Goal: Information Seeking & Learning: Learn about a topic

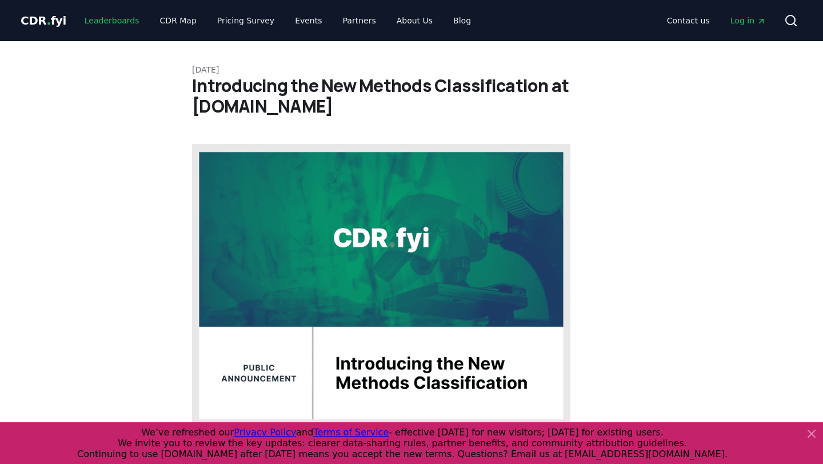
click at [119, 17] on link "Leaderboards" at bounding box center [111, 20] width 73 height 21
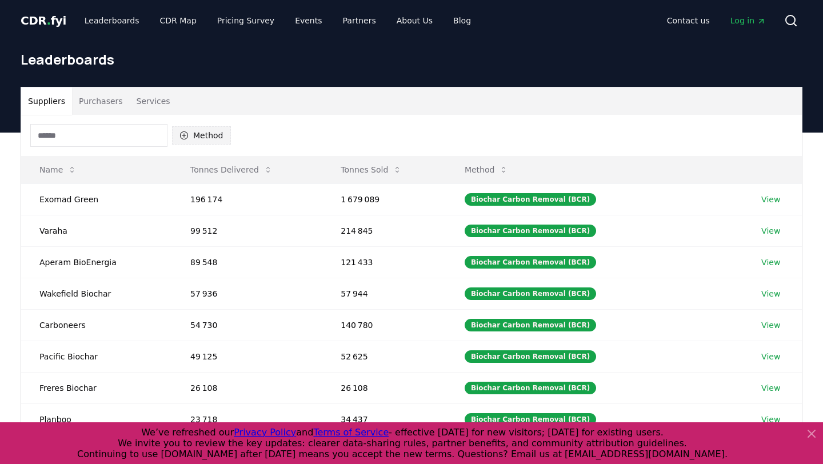
click at [210, 127] on button "Method" at bounding box center [201, 135] width 59 height 18
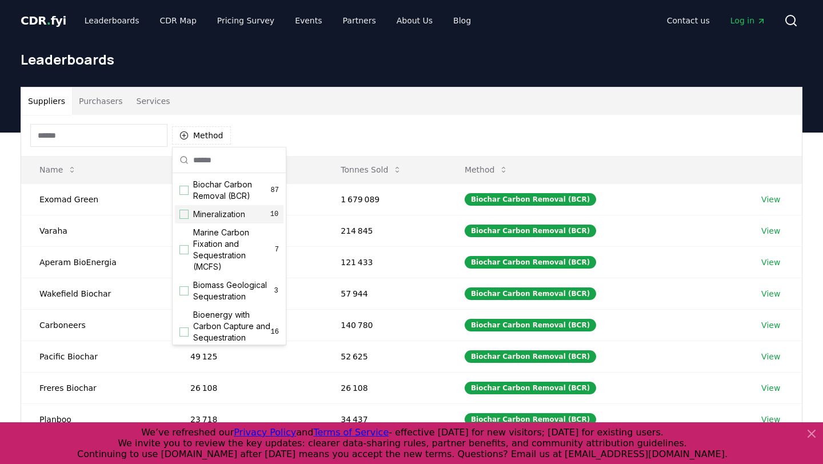
drag, startPoint x: 212, startPoint y: 232, endPoint x: 210, endPoint y: 214, distance: 18.4
click at [210, 214] on div "Biochar Carbon Removal (BCR) 87 Mineralization 10 Marine Carbon Fixation and Se…" at bounding box center [229, 437] width 109 height 524
click at [210, 214] on span "Mineralization" at bounding box center [219, 214] width 52 height 11
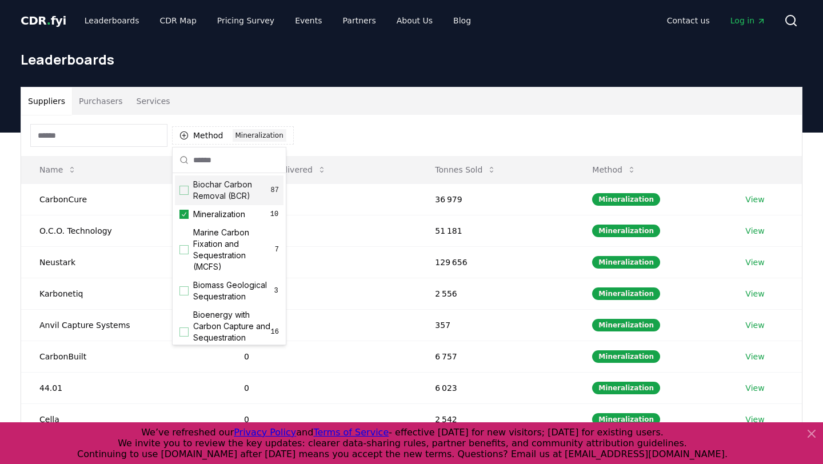
click at [404, 126] on div "Method 1 Mineralization" at bounding box center [411, 135] width 781 height 41
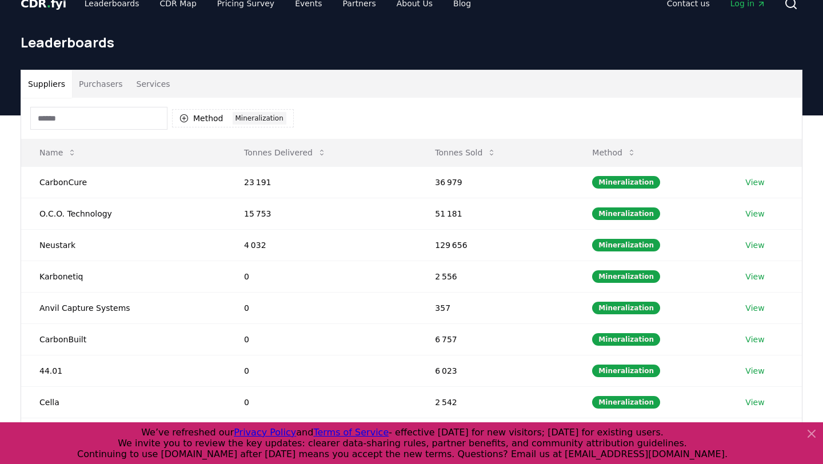
scroll to position [25, 0]
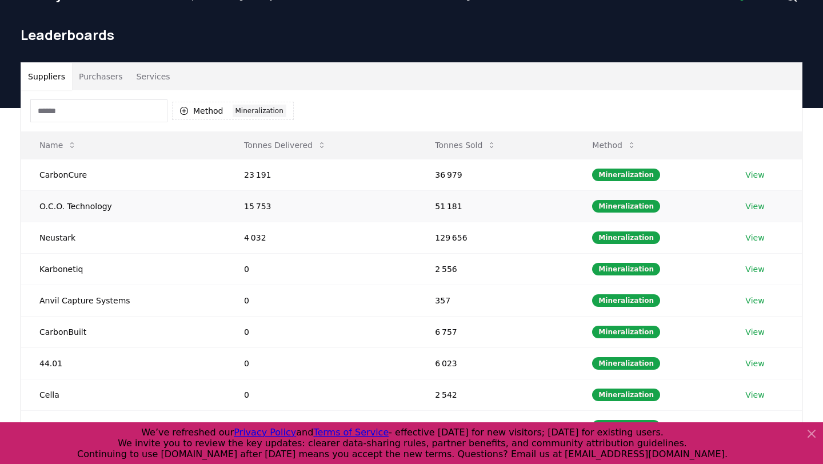
click at [753, 210] on link "View" at bounding box center [754, 206] width 19 height 11
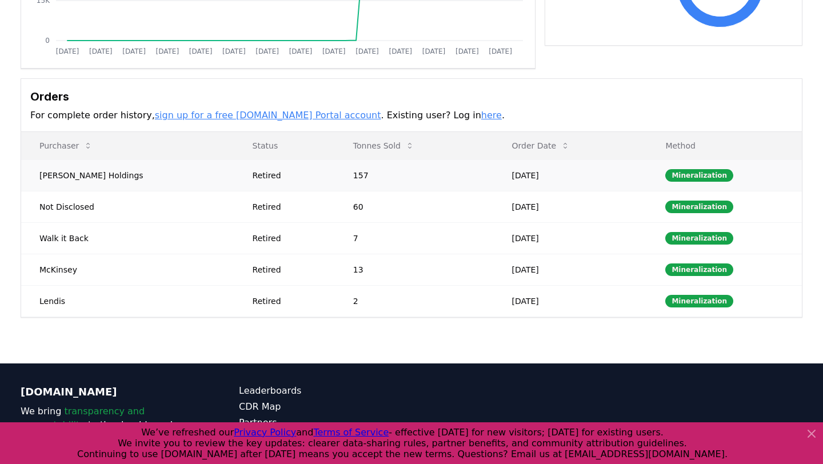
scroll to position [282, 0]
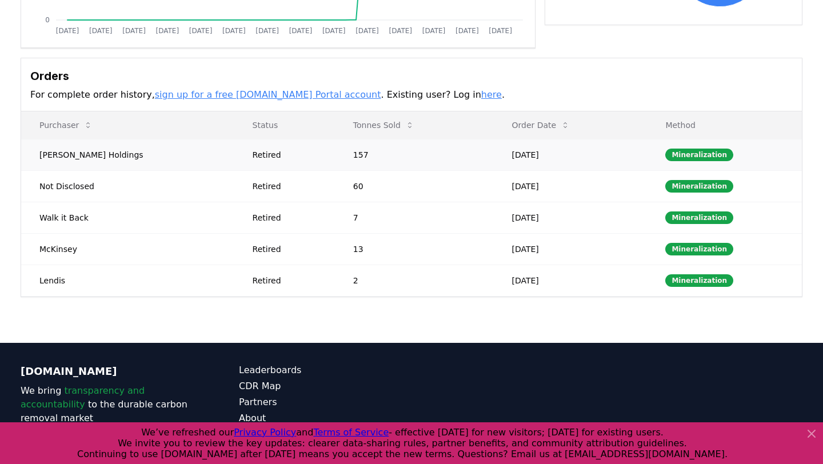
click at [530, 145] on td "Jul 31, 2025" at bounding box center [570, 154] width 154 height 31
click at [530, 135] on button "Order Date" at bounding box center [540, 125] width 77 height 23
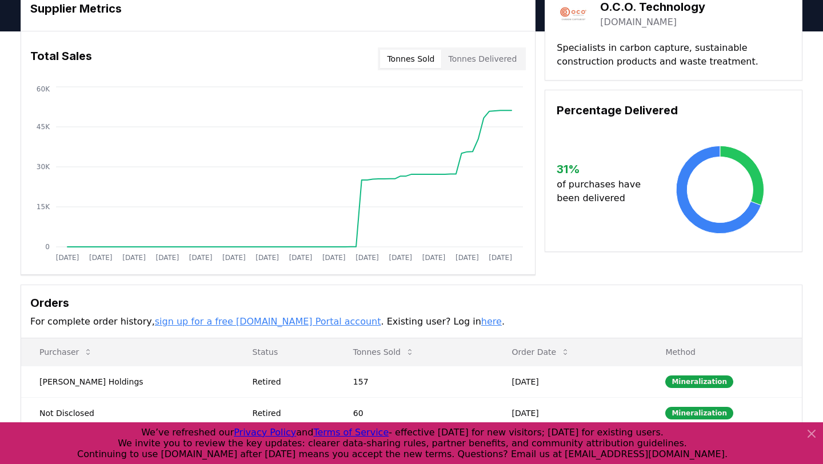
scroll to position [0, 0]
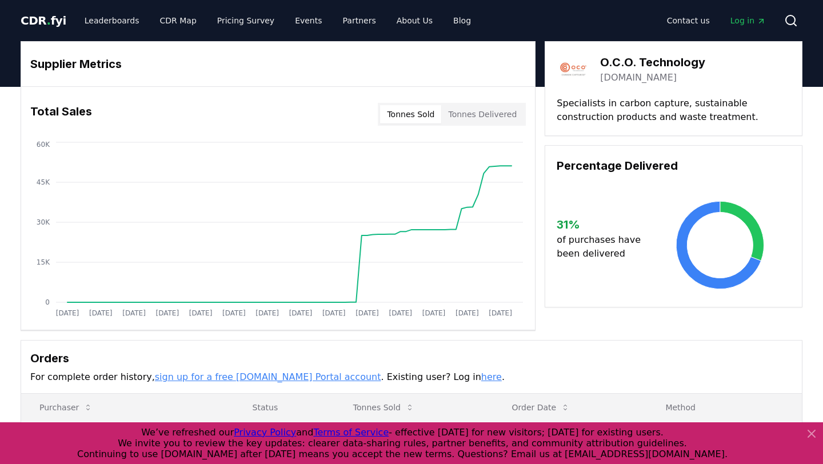
click at [480, 107] on button "Tonnes Delivered" at bounding box center [482, 114] width 82 height 18
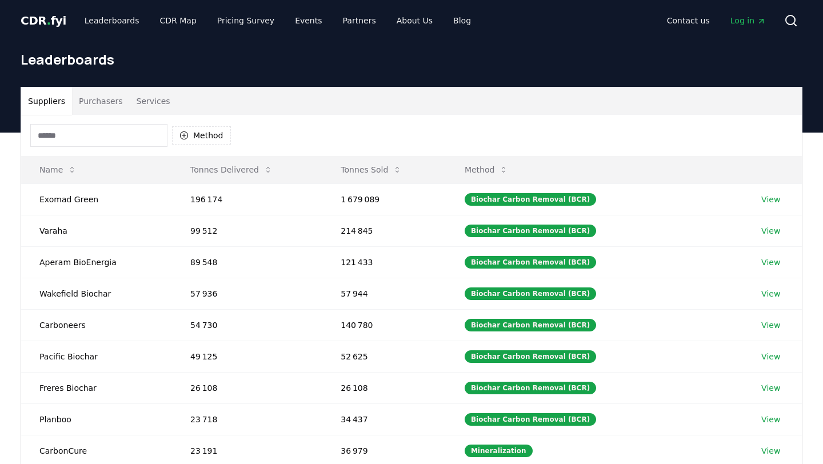
scroll to position [25, 0]
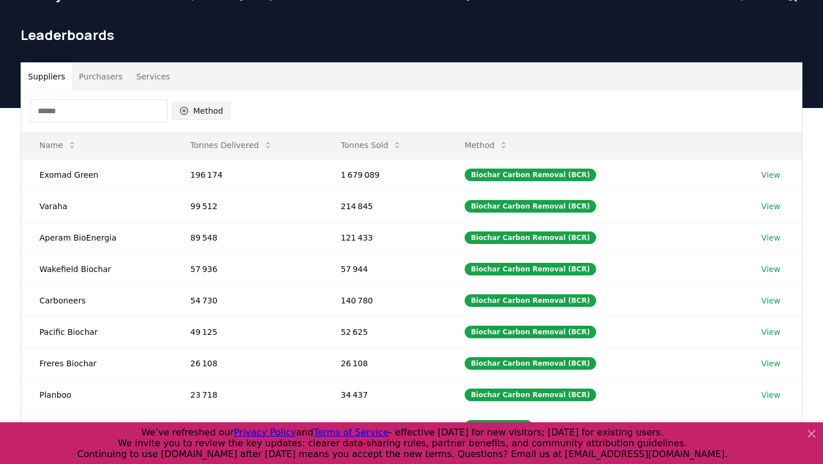
click at [203, 118] on button "Method" at bounding box center [201, 111] width 59 height 18
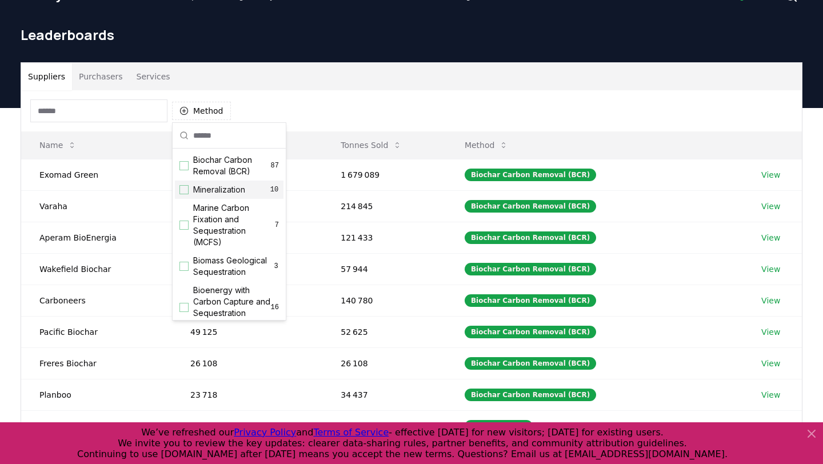
click at [226, 181] on div "Mineralization 10" at bounding box center [229, 190] width 109 height 18
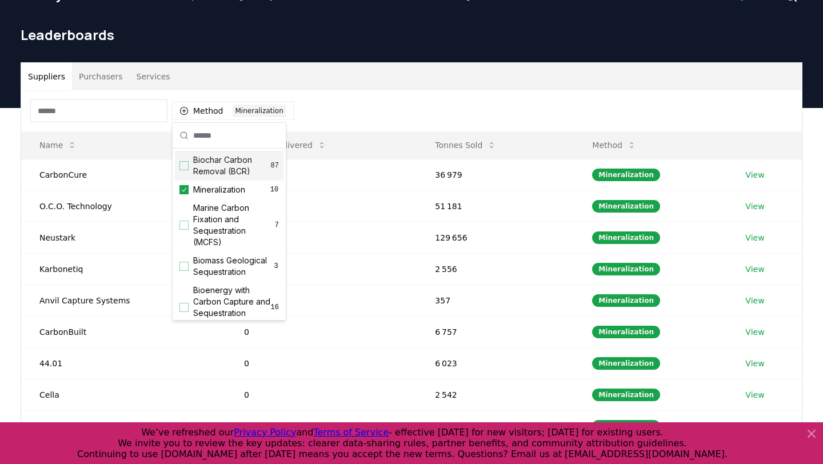
click at [411, 107] on div "Method 1 Mineralization" at bounding box center [411, 110] width 781 height 41
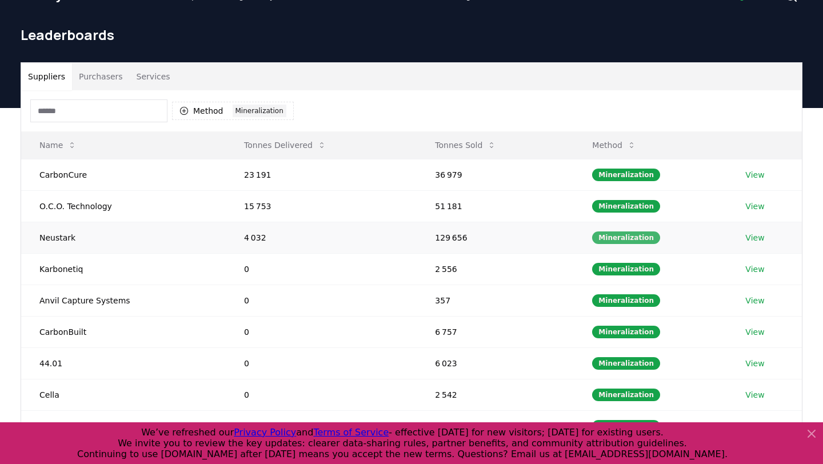
click at [652, 237] on div "Mineralization" at bounding box center [626, 238] width 68 height 13
click at [755, 238] on link "View" at bounding box center [754, 237] width 19 height 11
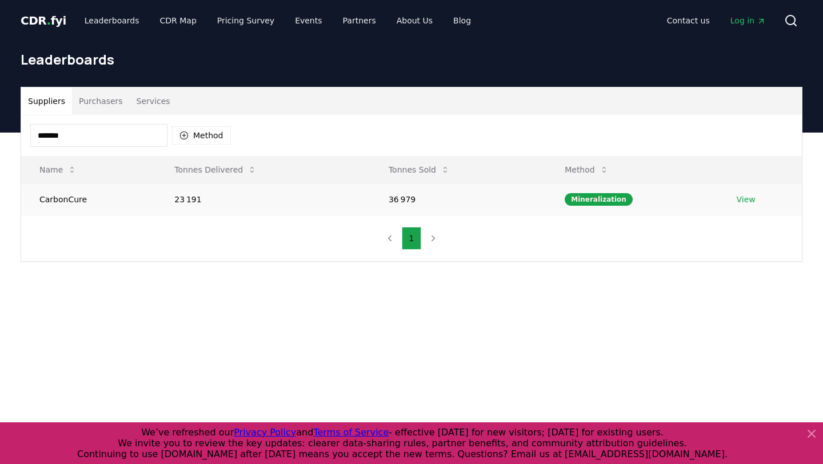
click at [747, 195] on link "View" at bounding box center [746, 199] width 19 height 11
